Goal: Transaction & Acquisition: Book appointment/travel/reservation

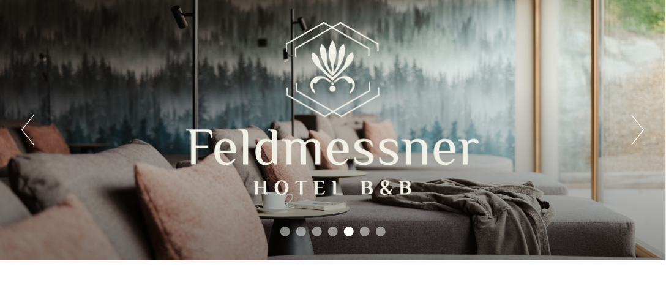
scroll to position [247, 0]
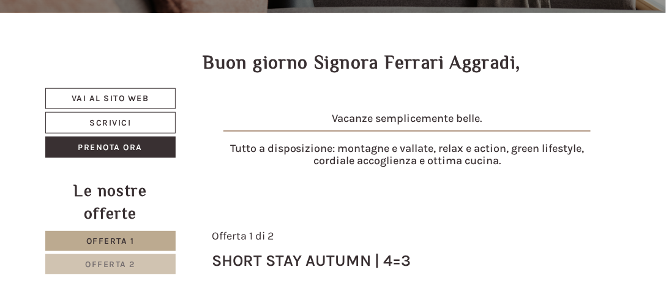
click at [144, 254] on link "Offerta 2" at bounding box center [110, 264] width 130 height 20
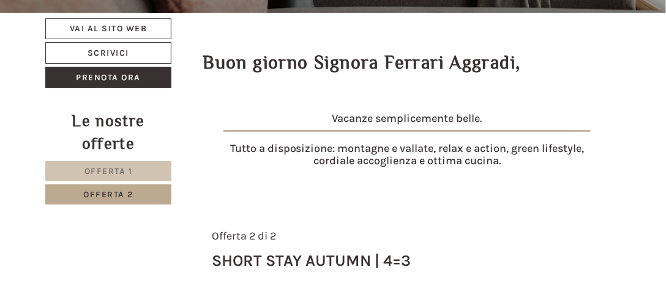
scroll to position [457, 0]
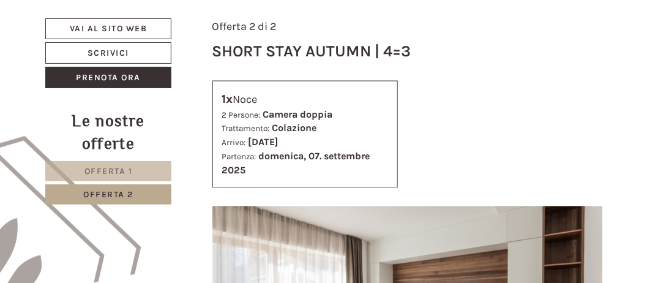
click at [133, 170] on link "Offerta 1" at bounding box center [108, 171] width 126 height 20
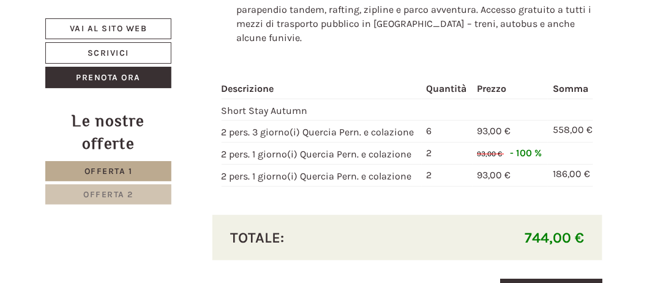
scroll to position [1363, 0]
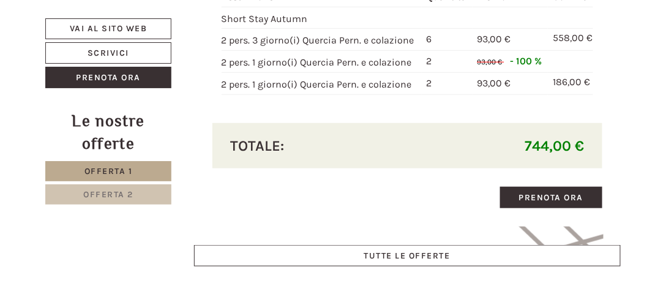
click at [105, 194] on span "Offerta 2" at bounding box center [108, 194] width 50 height 10
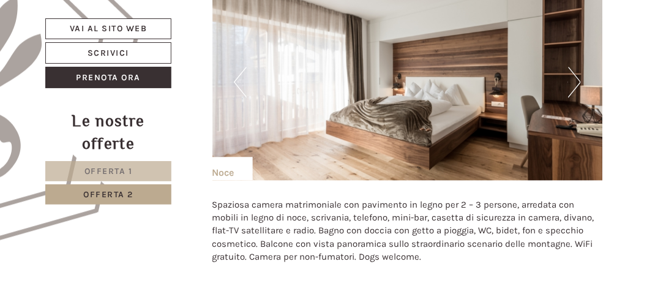
scroll to position [677, 0]
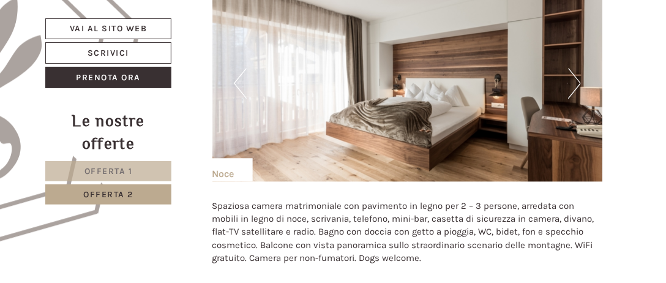
click at [578, 85] on button "Next" at bounding box center [574, 83] width 13 height 31
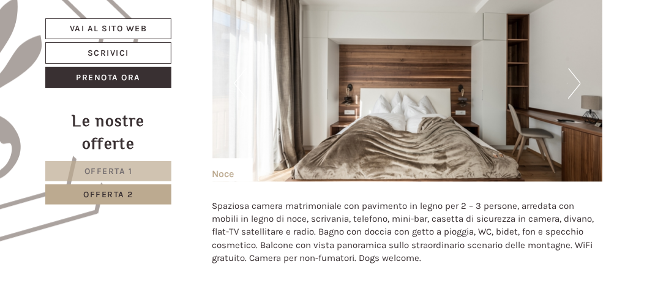
click at [578, 85] on button "Next" at bounding box center [574, 83] width 13 height 31
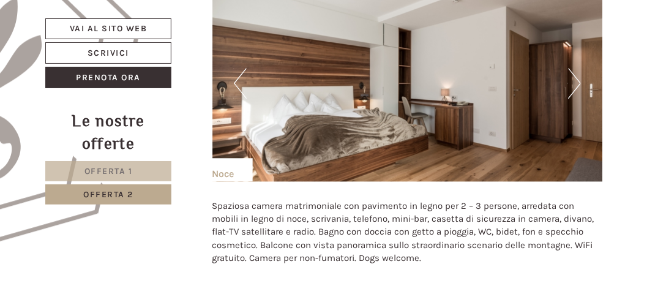
click at [578, 85] on button "Next" at bounding box center [574, 83] width 13 height 31
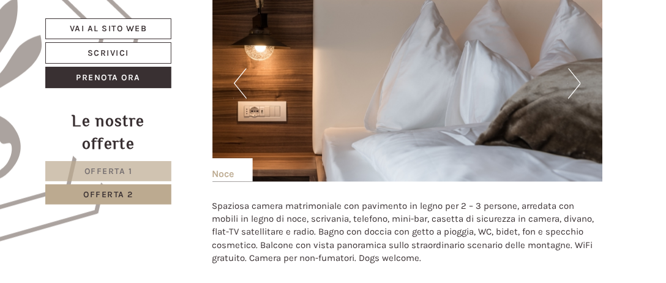
click at [578, 85] on button "Next" at bounding box center [574, 83] width 13 height 31
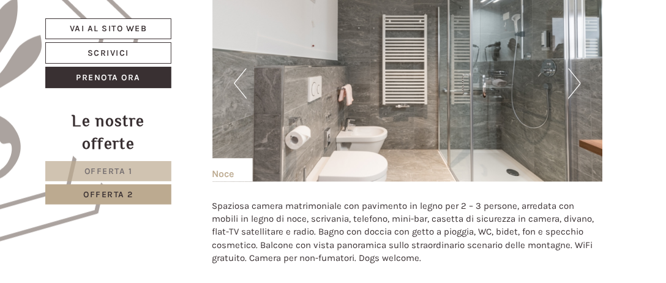
click at [578, 85] on button "Next" at bounding box center [574, 83] width 13 height 31
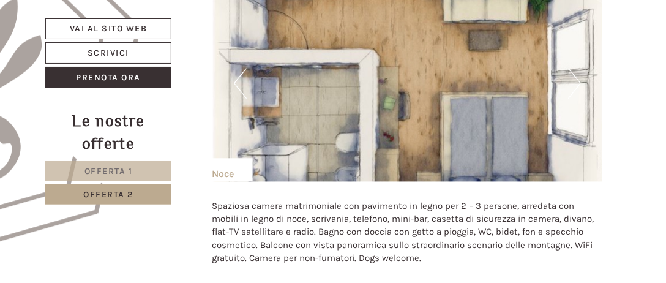
click at [578, 85] on button "Next" at bounding box center [574, 83] width 13 height 31
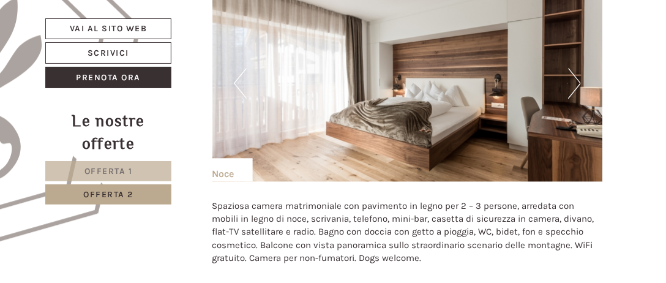
click at [578, 85] on button "Next" at bounding box center [574, 83] width 13 height 31
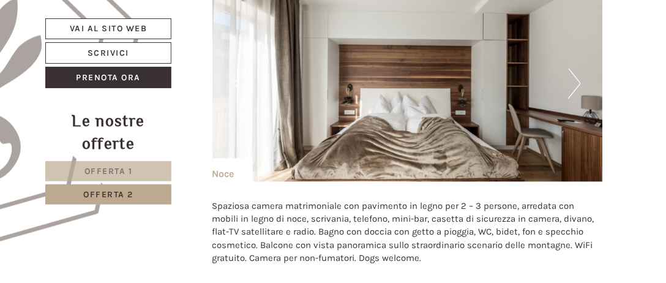
click at [127, 192] on span "Offerta 2" at bounding box center [108, 194] width 50 height 10
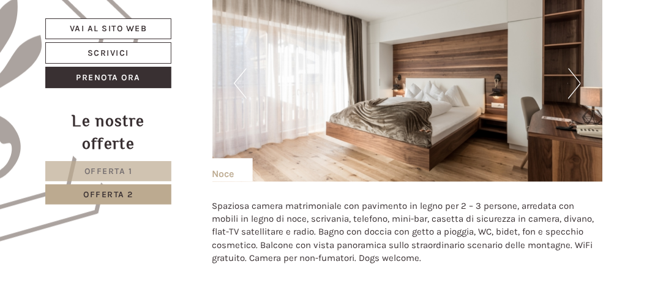
scroll to position [457, 0]
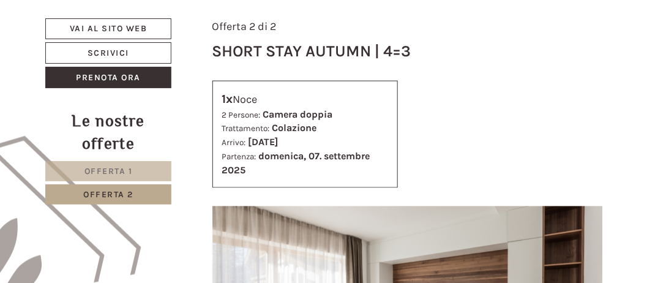
click at [161, 171] on link "Offerta 1" at bounding box center [108, 171] width 126 height 20
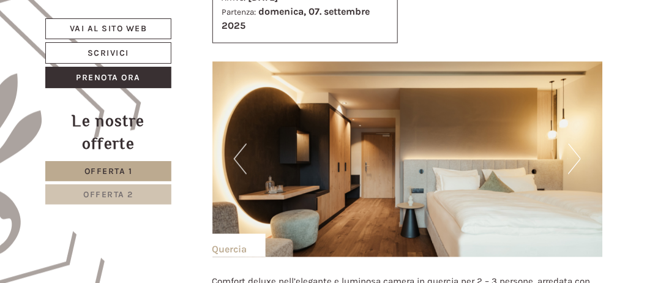
scroll to position [604, 0]
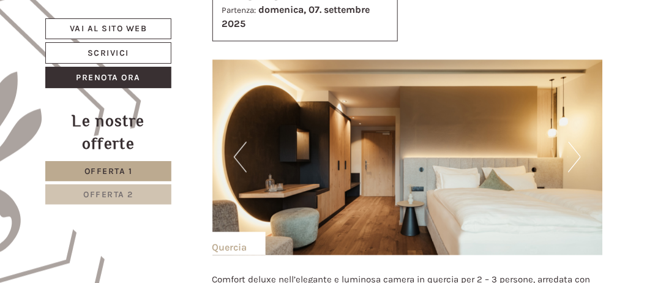
click at [569, 149] on button "Next" at bounding box center [574, 156] width 13 height 31
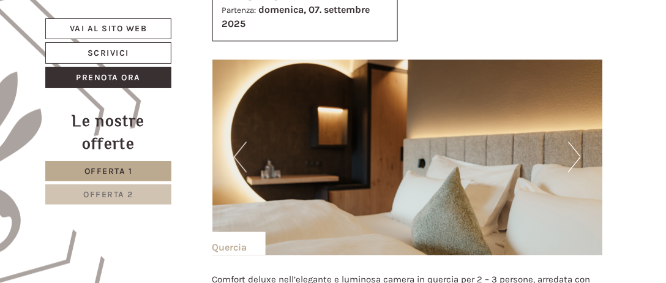
click at [569, 149] on button "Next" at bounding box center [574, 156] width 13 height 31
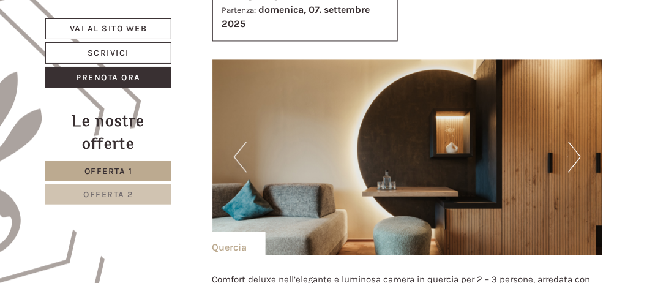
click at [569, 149] on button "Next" at bounding box center [574, 156] width 13 height 31
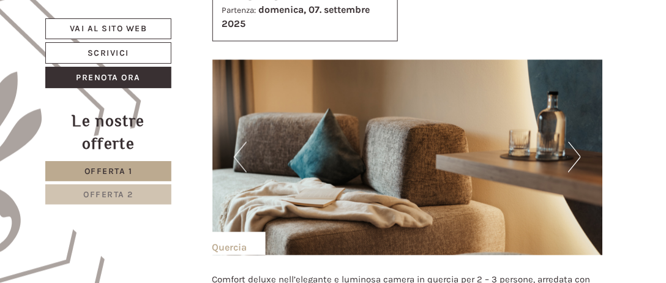
click at [569, 149] on button "Next" at bounding box center [574, 156] width 13 height 31
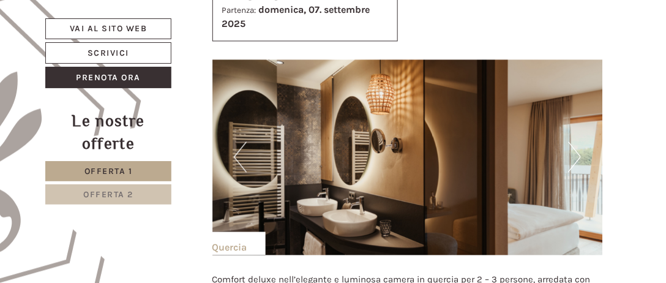
click at [569, 149] on button "Next" at bounding box center [574, 156] width 13 height 31
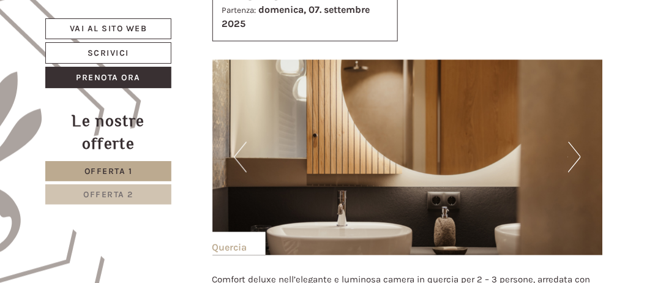
click at [569, 149] on button "Next" at bounding box center [574, 156] width 13 height 31
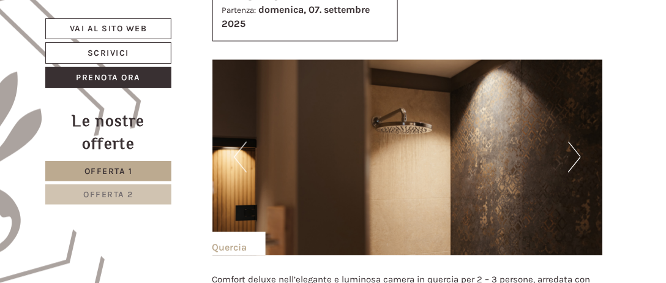
click at [569, 149] on button "Next" at bounding box center [574, 156] width 13 height 31
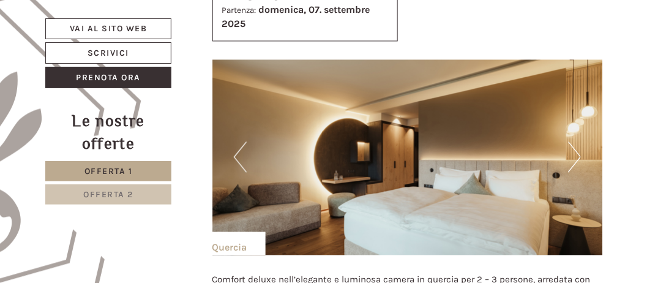
click at [569, 149] on button "Next" at bounding box center [574, 156] width 13 height 31
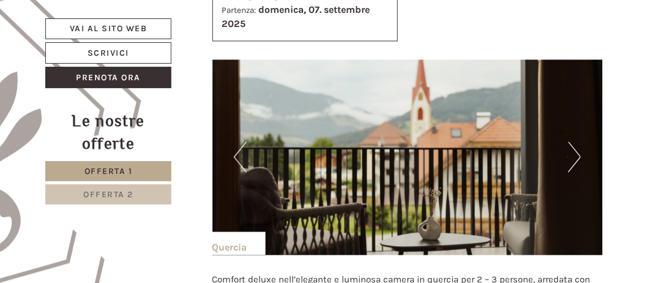
click at [569, 149] on button "Next" at bounding box center [574, 156] width 13 height 31
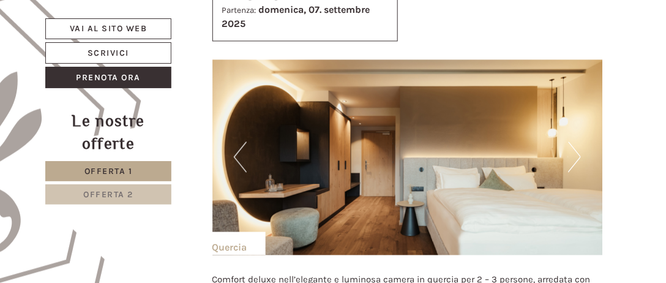
click at [569, 149] on button "Next" at bounding box center [574, 156] width 13 height 31
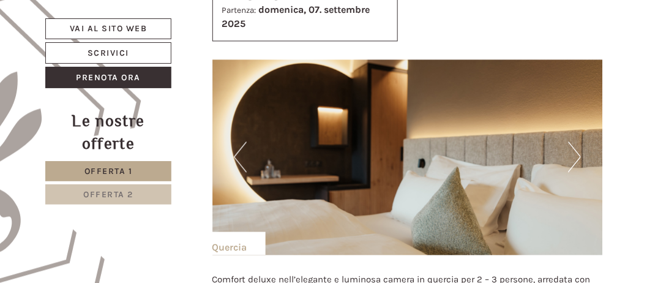
click at [569, 149] on button "Next" at bounding box center [574, 156] width 13 height 31
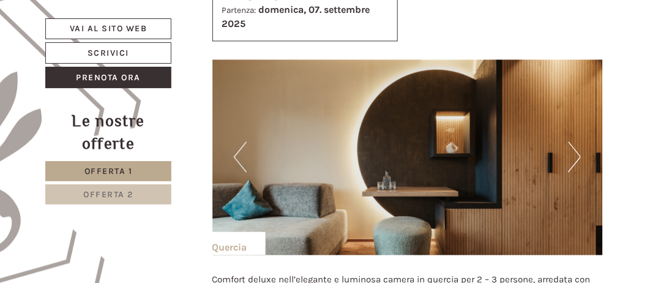
click at [569, 149] on button "Next" at bounding box center [574, 156] width 13 height 31
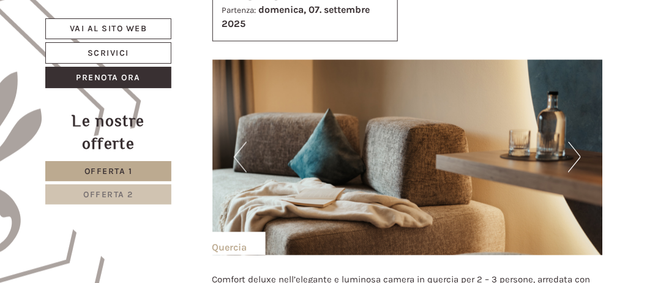
click at [569, 149] on button "Next" at bounding box center [574, 156] width 13 height 31
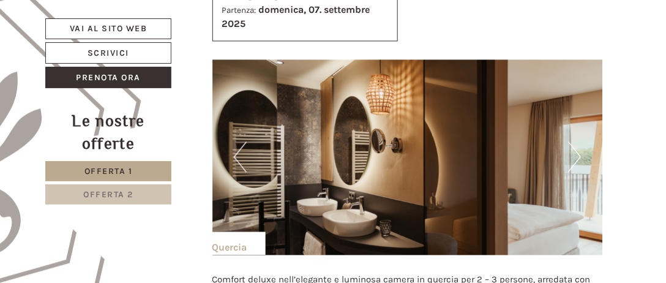
click at [569, 149] on button "Next" at bounding box center [574, 156] width 13 height 31
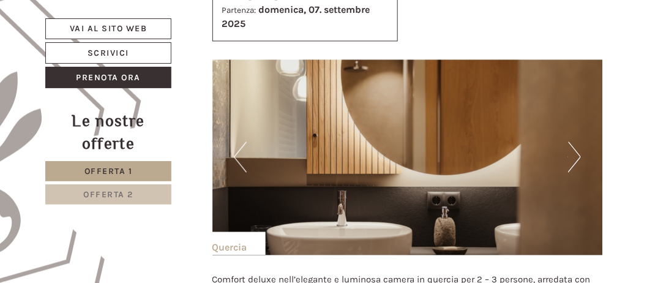
click at [569, 149] on button "Next" at bounding box center [574, 156] width 13 height 31
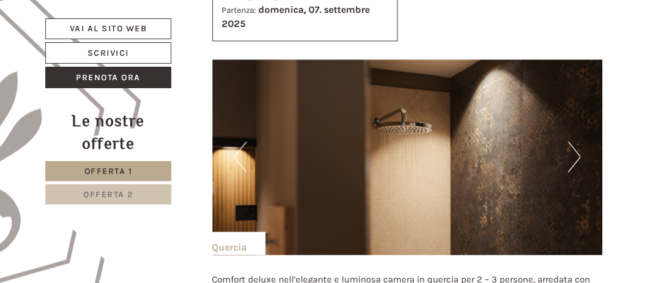
click at [569, 149] on button "Next" at bounding box center [574, 156] width 13 height 31
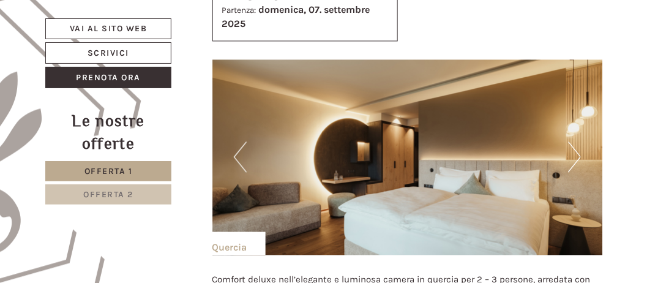
click at [569, 149] on button "Next" at bounding box center [574, 156] width 13 height 31
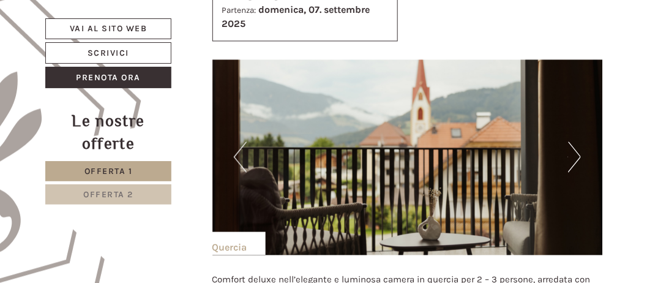
click at [110, 197] on span "Offerta 2" at bounding box center [108, 194] width 50 height 10
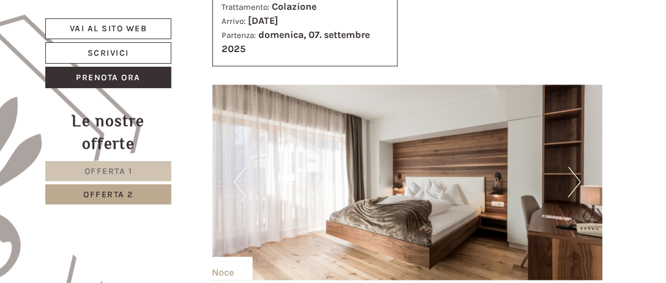
scroll to position [579, 0]
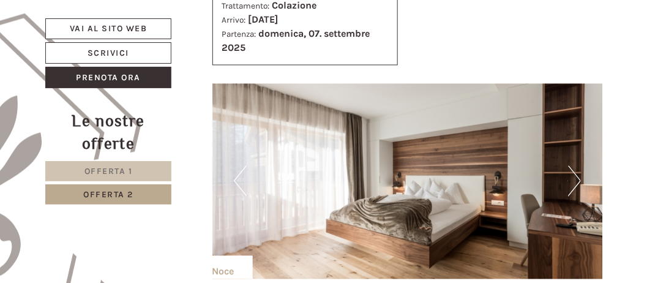
click at [581, 177] on button "Next" at bounding box center [574, 181] width 13 height 31
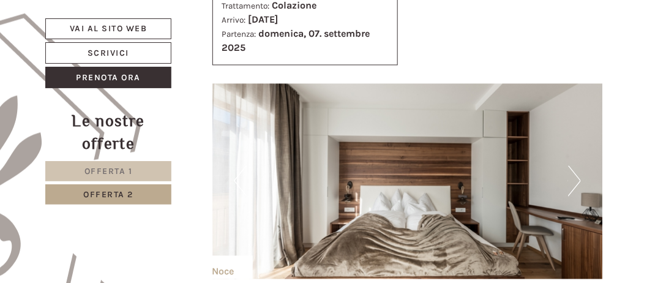
click at [581, 177] on button "Next" at bounding box center [574, 181] width 13 height 31
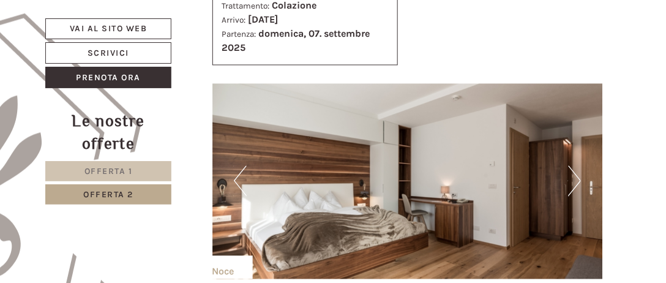
click at [581, 177] on button "Next" at bounding box center [574, 181] width 13 height 31
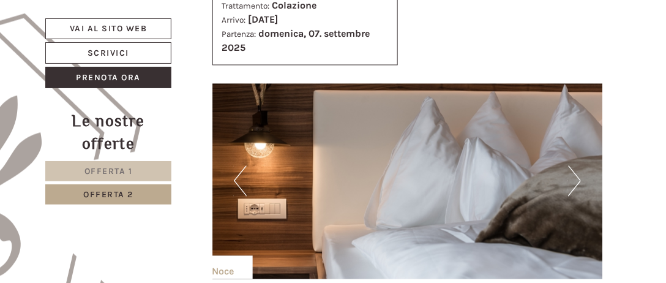
click at [581, 177] on button "Next" at bounding box center [574, 181] width 13 height 31
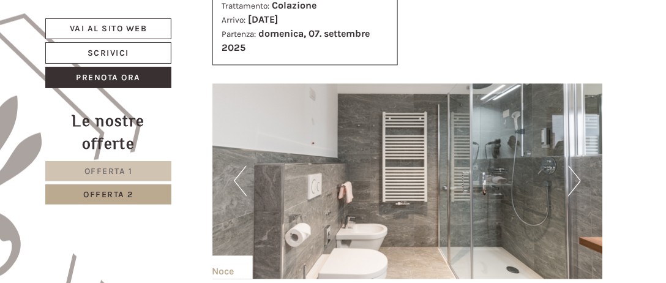
click at [581, 177] on button "Next" at bounding box center [574, 181] width 13 height 31
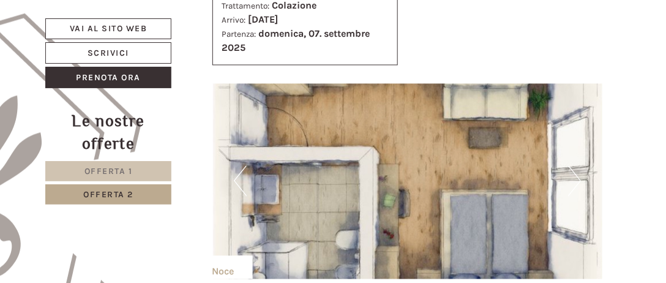
click at [581, 177] on button "Next" at bounding box center [574, 181] width 13 height 31
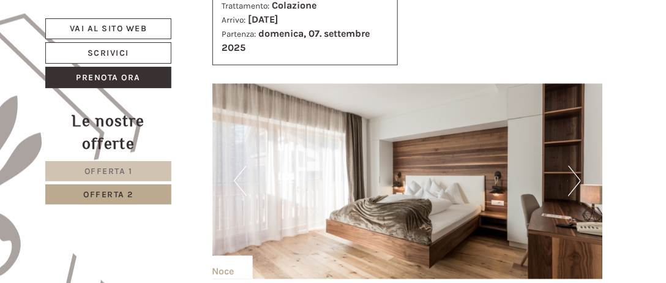
click at [143, 176] on link "Offerta 1" at bounding box center [108, 171] width 126 height 20
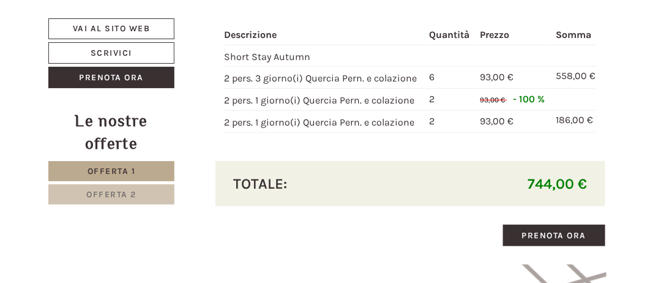
scroll to position [1338, 0]
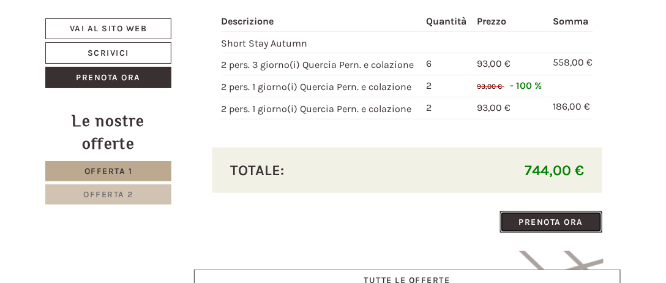
click at [564, 211] on link "Prenota ora" at bounding box center [551, 221] width 103 height 21
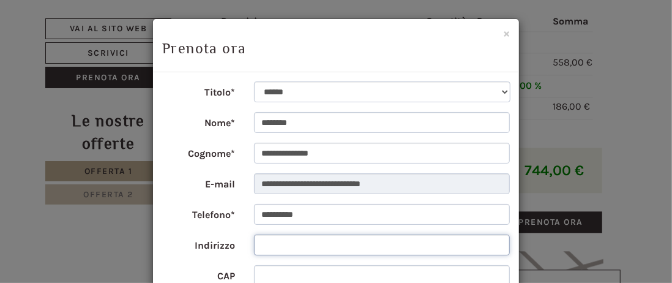
click at [260, 245] on input "Indirizzo" at bounding box center [382, 244] width 256 height 21
type input "**********"
type input "*****"
click at [635, 226] on div "**********" at bounding box center [336, 141] width 672 height 283
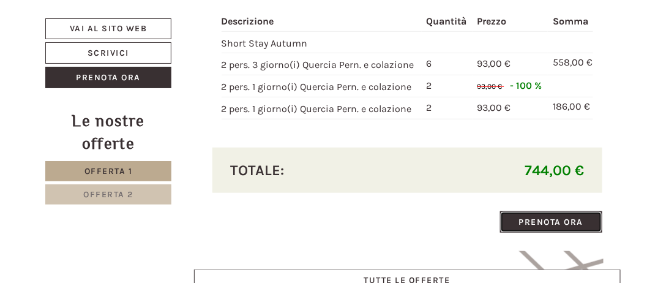
click at [565, 211] on link "Prenota ora" at bounding box center [551, 221] width 103 height 21
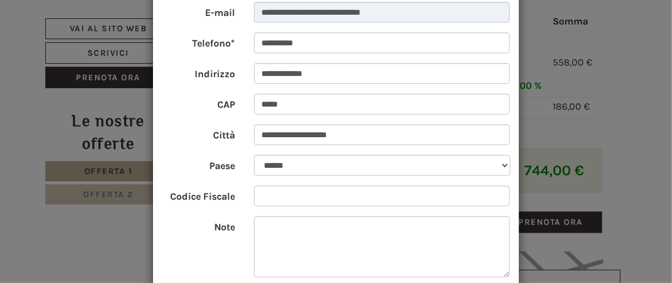
scroll to position [196, 0]
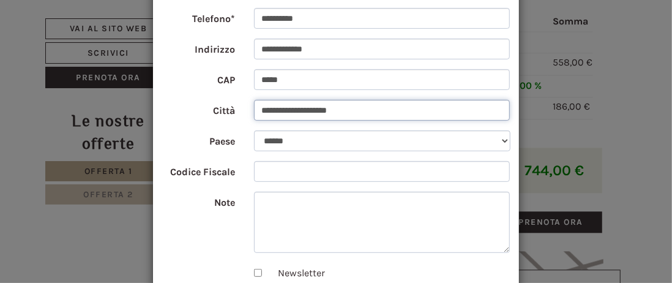
click at [368, 113] on input "**********" at bounding box center [382, 110] width 256 height 21
type input "**********"
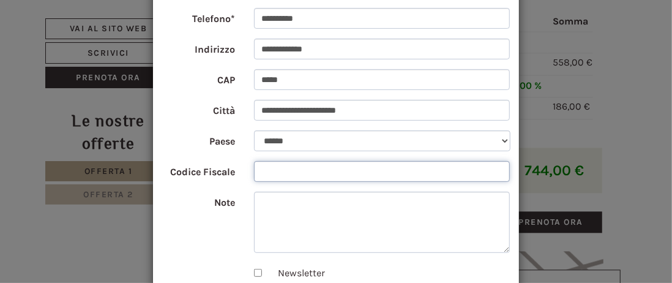
click at [267, 163] on input "Codice Fiscale" at bounding box center [382, 171] width 256 height 21
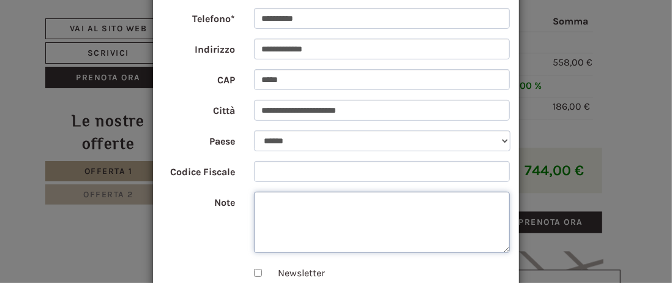
click at [273, 209] on textarea "Note" at bounding box center [382, 222] width 256 height 61
type textarea "*"
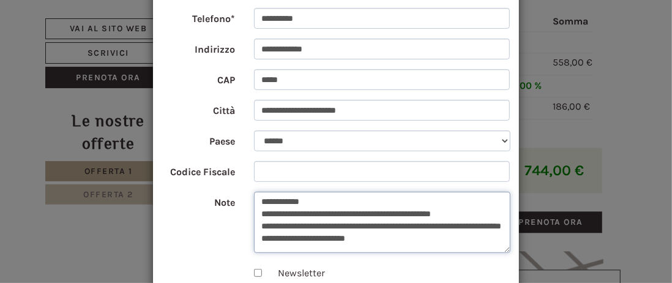
scroll to position [15, 0]
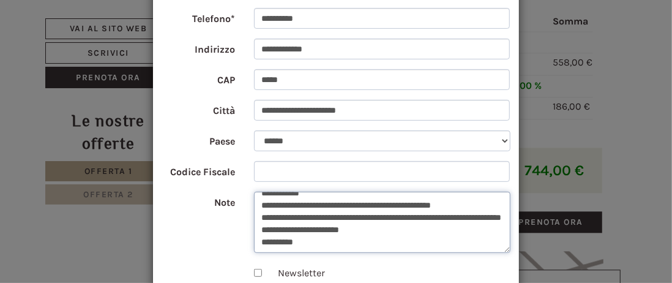
type textarea "**********"
click at [342, 268] on div "Newsletter" at bounding box center [382, 271] width 256 height 18
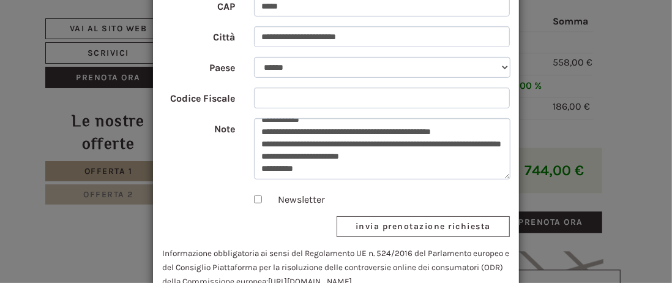
scroll to position [294, 0]
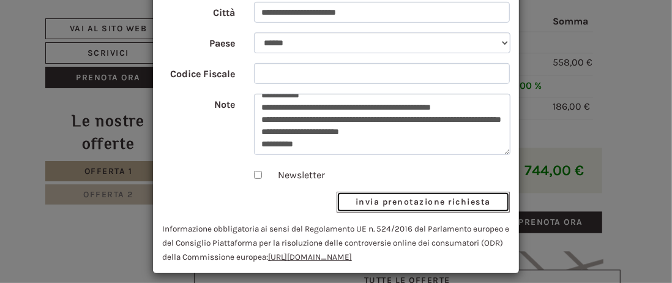
click at [416, 206] on button "invia prenotazione richiesta" at bounding box center [423, 202] width 173 height 21
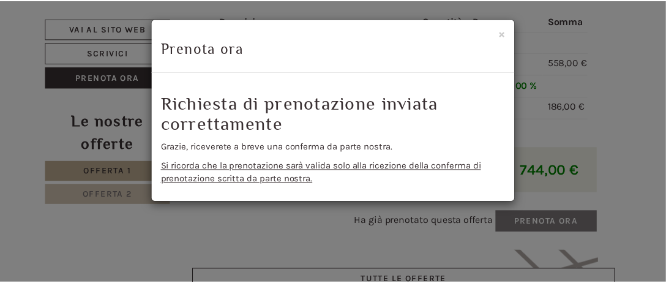
scroll to position [0, 0]
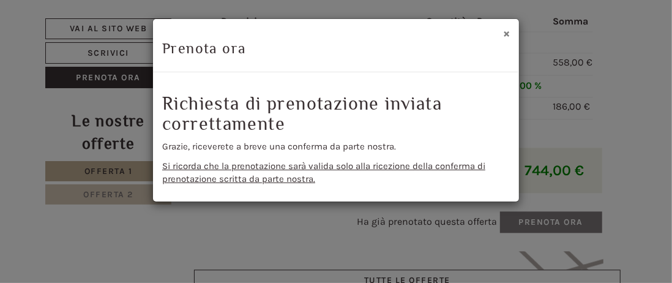
click at [509, 32] on button "×" at bounding box center [506, 33] width 7 height 13
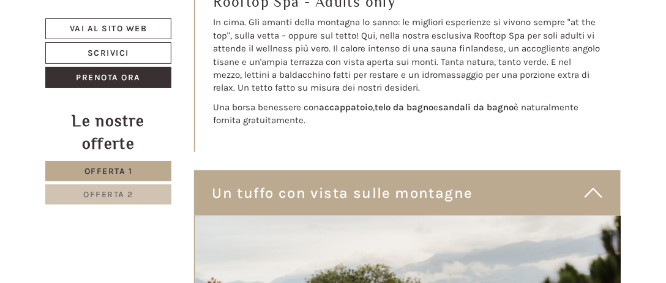
scroll to position [3738, 0]
